Goal: Check status

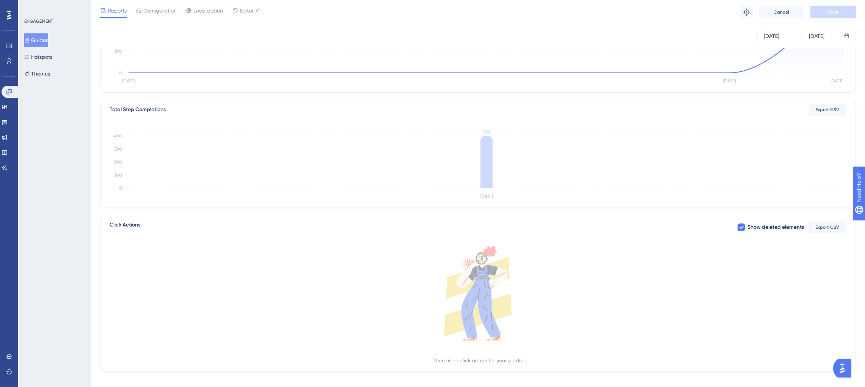
scroll to position [143, 0]
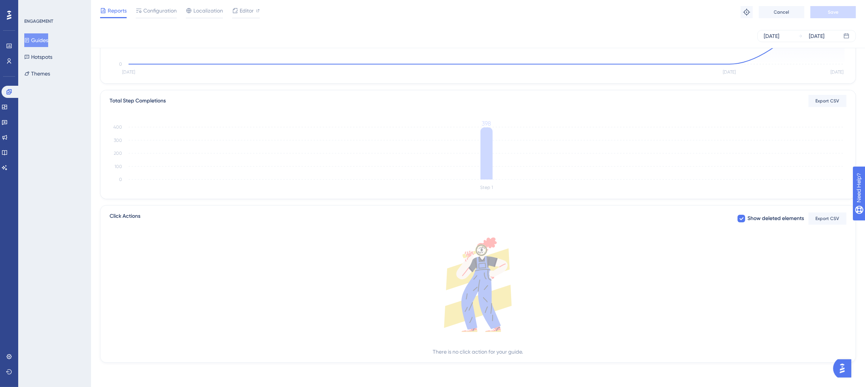
click at [477, 317] on icon at bounding box center [478, 284] width 737 height 94
drag, startPoint x: 432, startPoint y: 349, endPoint x: 527, endPoint y: 357, distance: 95.9
click at [527, 357] on div "Click Actions Show deleted elements Export CSV There is no click action for you…" at bounding box center [478, 283] width 756 height 157
copy div "There is no click action for your guide."
